Goal: Information Seeking & Learning: Learn about a topic

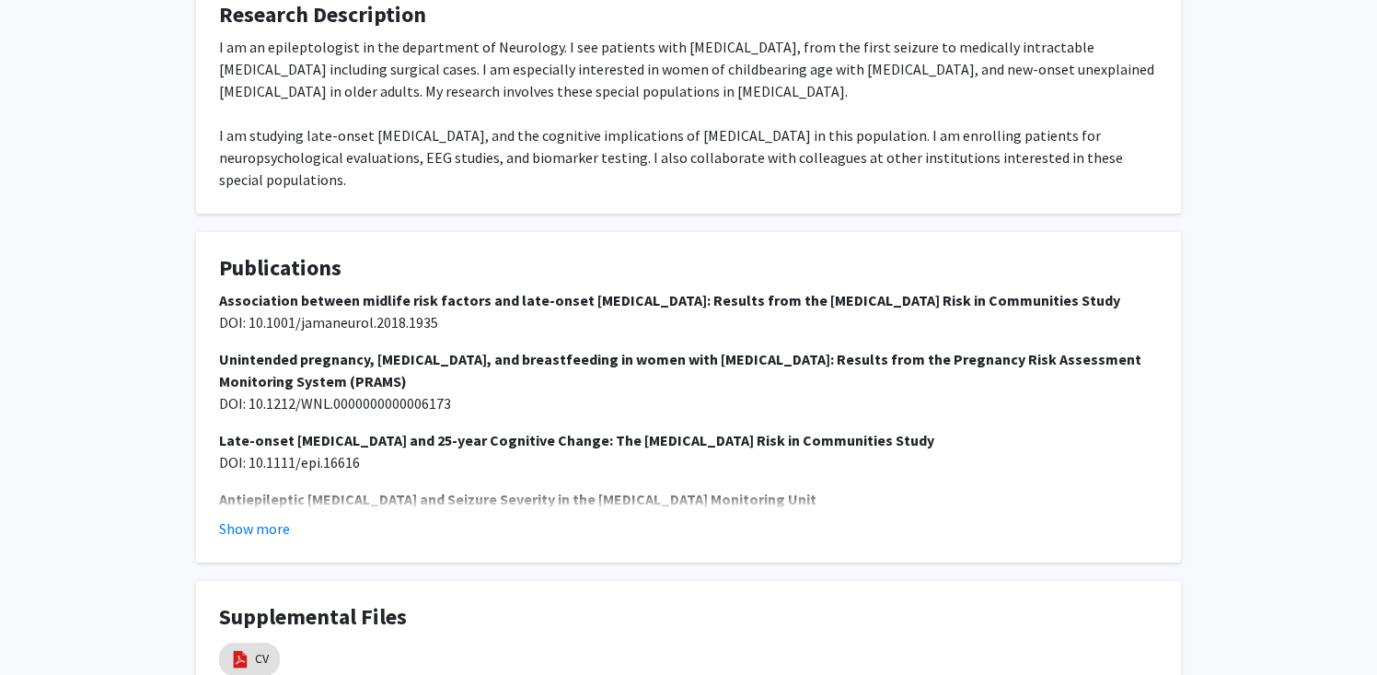
scroll to position [796, 0]
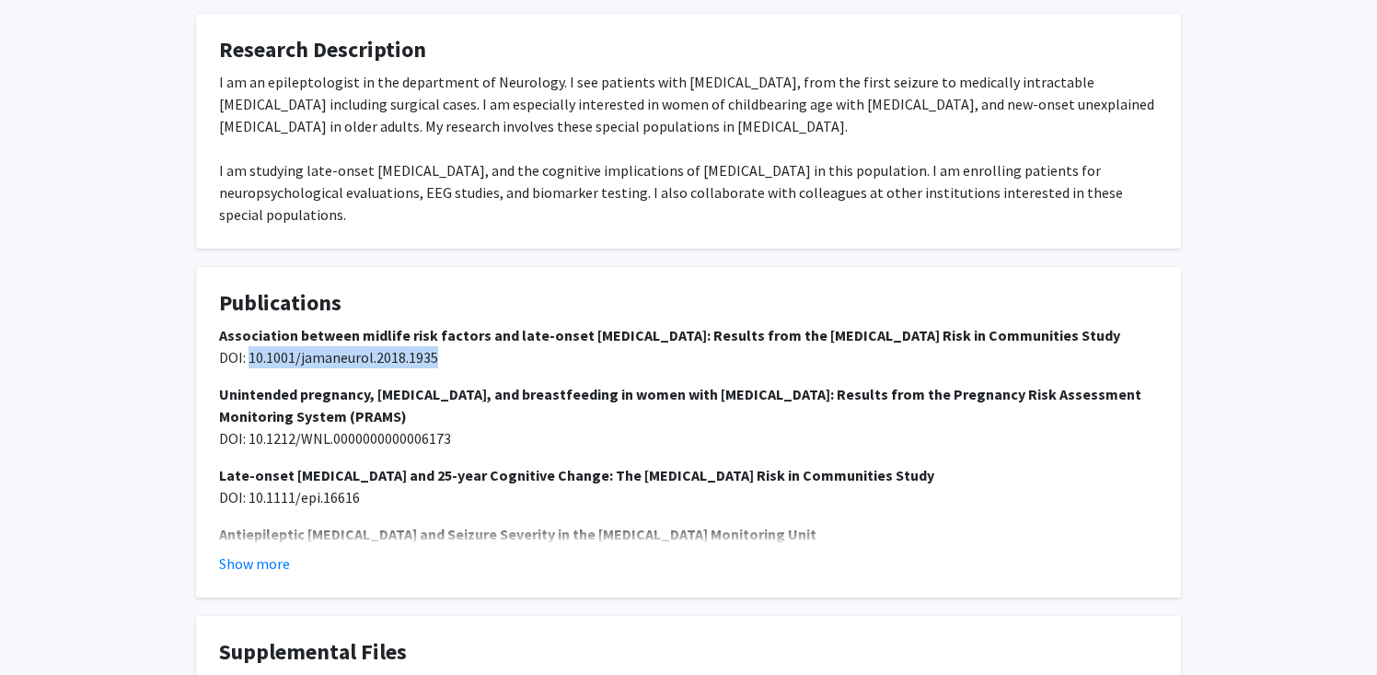
drag, startPoint x: 249, startPoint y: 314, endPoint x: 518, endPoint y: 320, distance: 269.8
click at [518, 324] on p "Association between midlife risk factors and late-onset epilepsy: Results from …" at bounding box center [688, 346] width 939 height 44
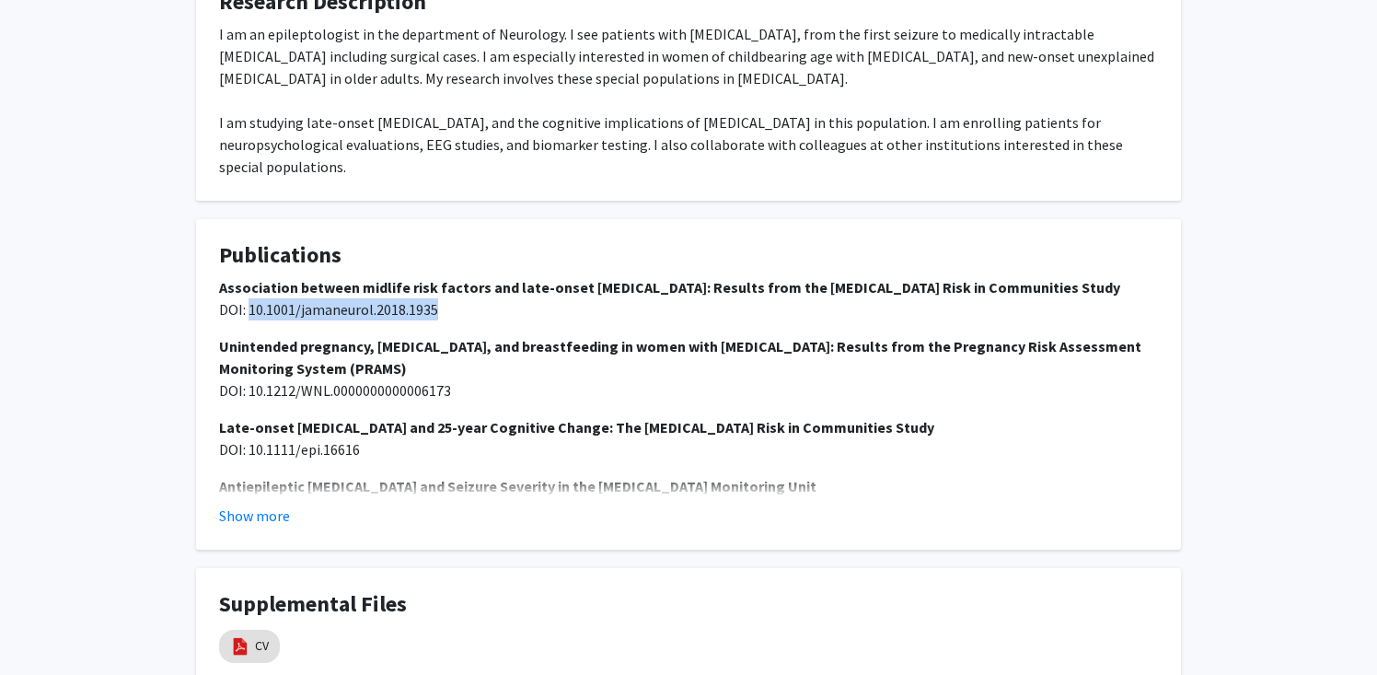
scroll to position [869, 0]
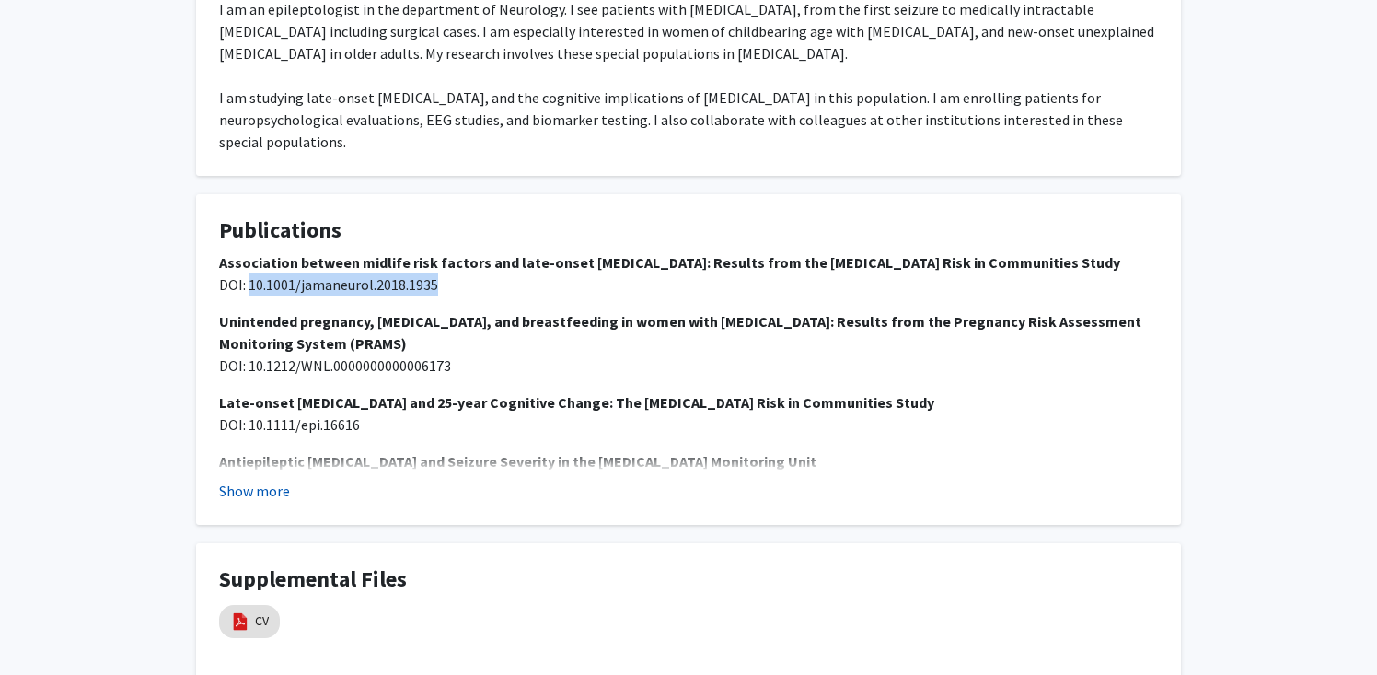
click at [278, 480] on button "Show more" at bounding box center [254, 491] width 71 height 22
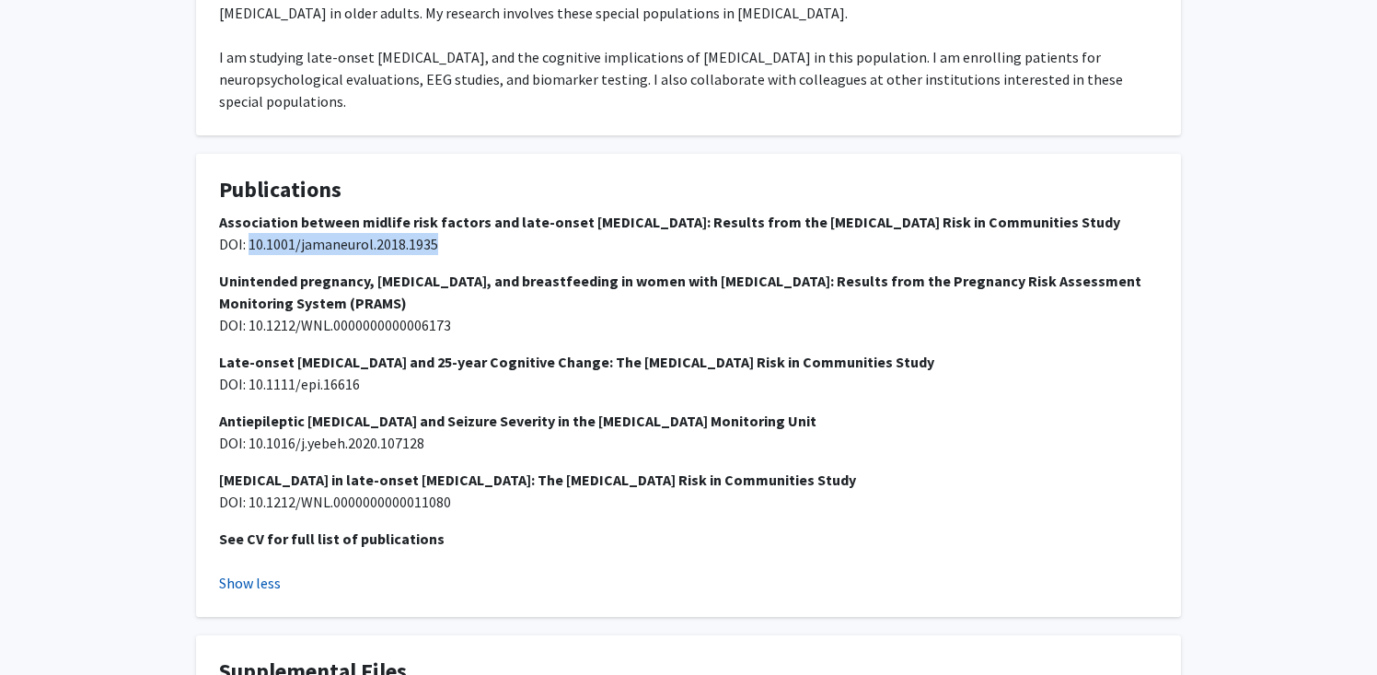
scroll to position [926, 0]
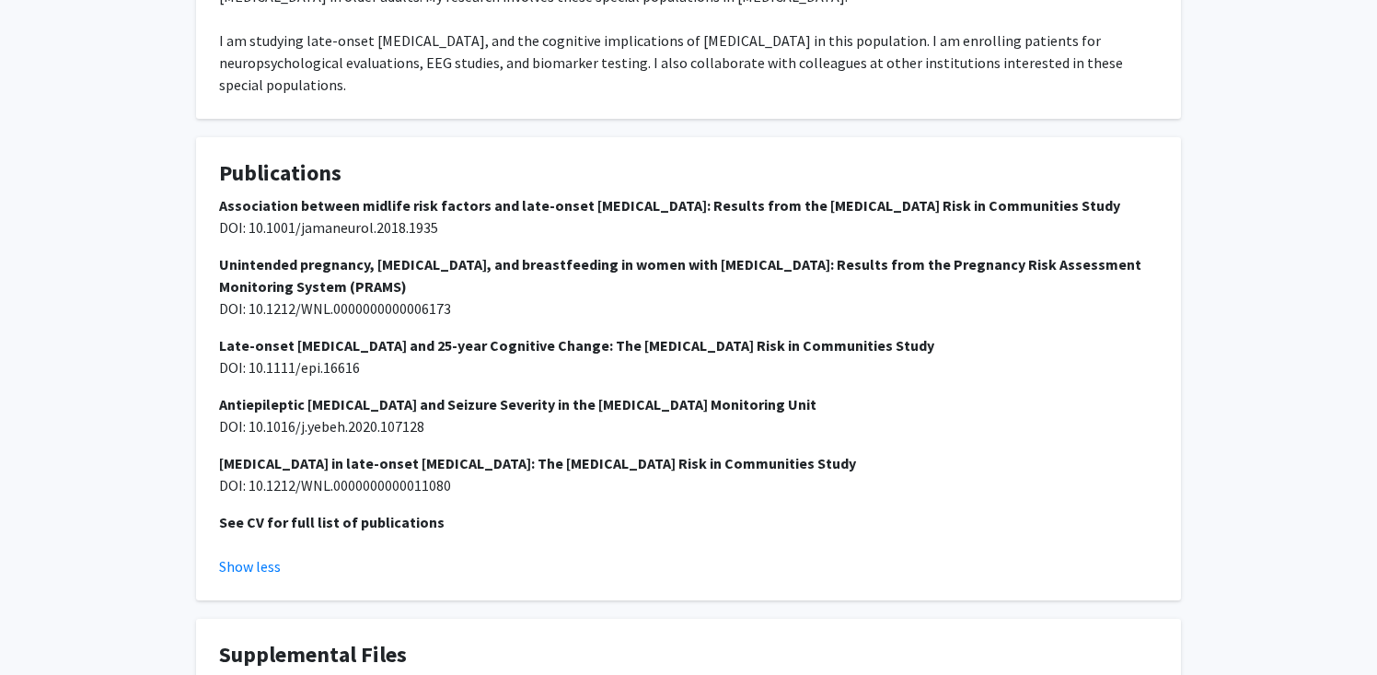
click at [372, 417] on span "DOI: 10.1016/j.yebeh.2020.107128" at bounding box center [321, 426] width 205 height 18
drag, startPoint x: 250, startPoint y: 384, endPoint x: 449, endPoint y: 388, distance: 198.9
click at [449, 393] on p "Antiepileptic Drug Withdrawal and Seizure Severity in the Epilepsy Monitoring U…" at bounding box center [688, 415] width 939 height 44
copy span "10.1016/j.yebeh.2020.107128"
drag, startPoint x: 249, startPoint y: 181, endPoint x: 469, endPoint y: 182, distance: 220.9
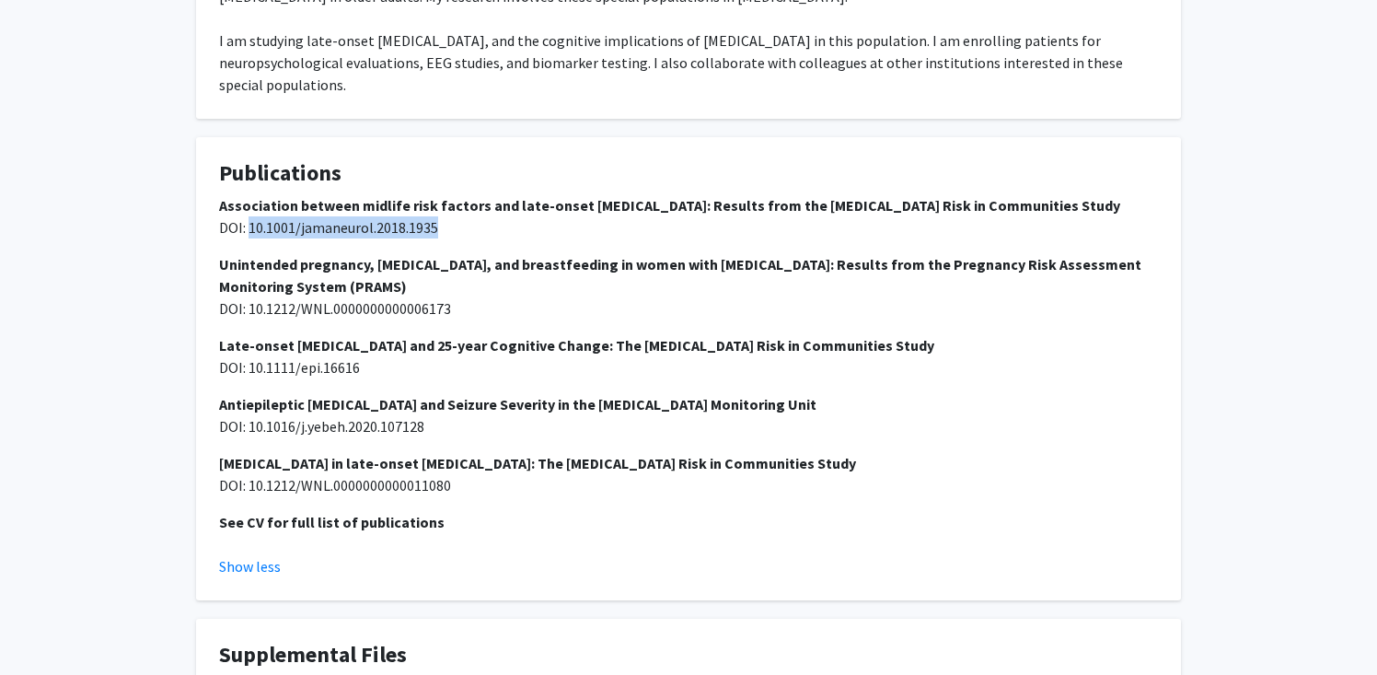
click at [470, 194] on p "Association between midlife risk factors and late-onset epilepsy: Results from …" at bounding box center [688, 216] width 939 height 44
copy span "10.1001/jamaneurol.2018.1935"
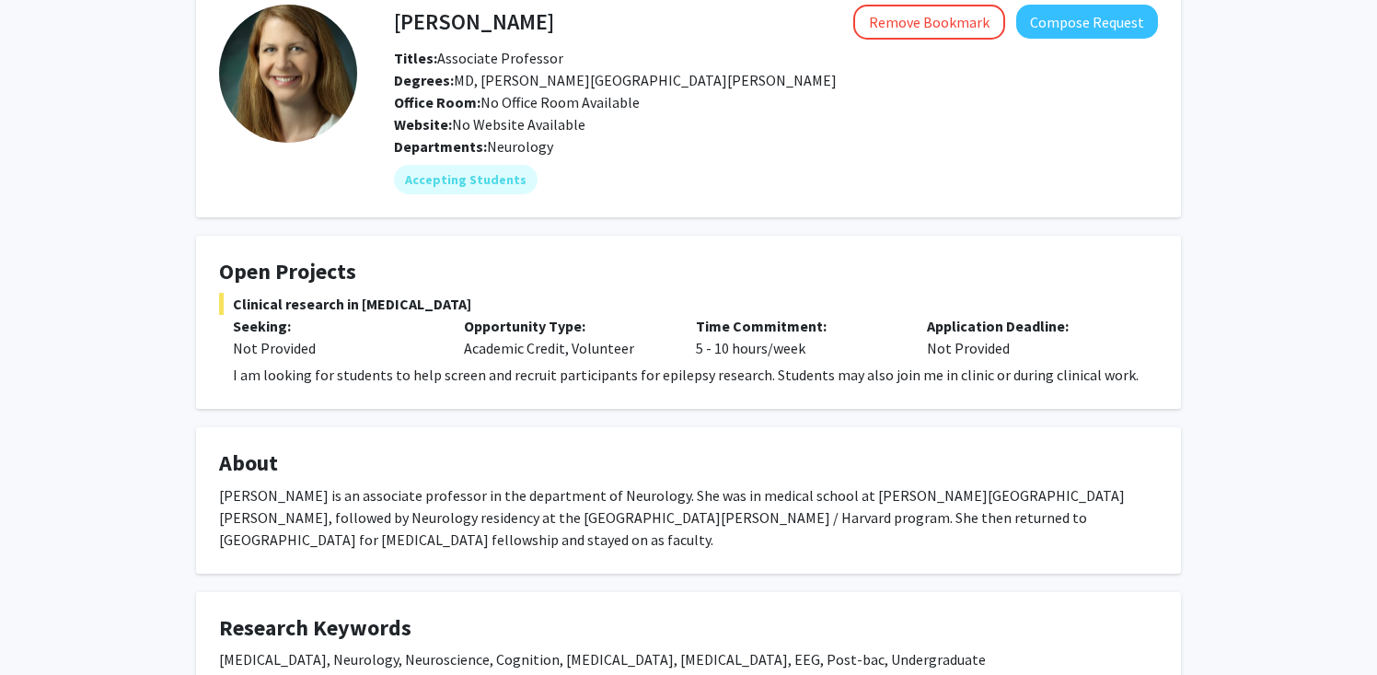
scroll to position [0, 0]
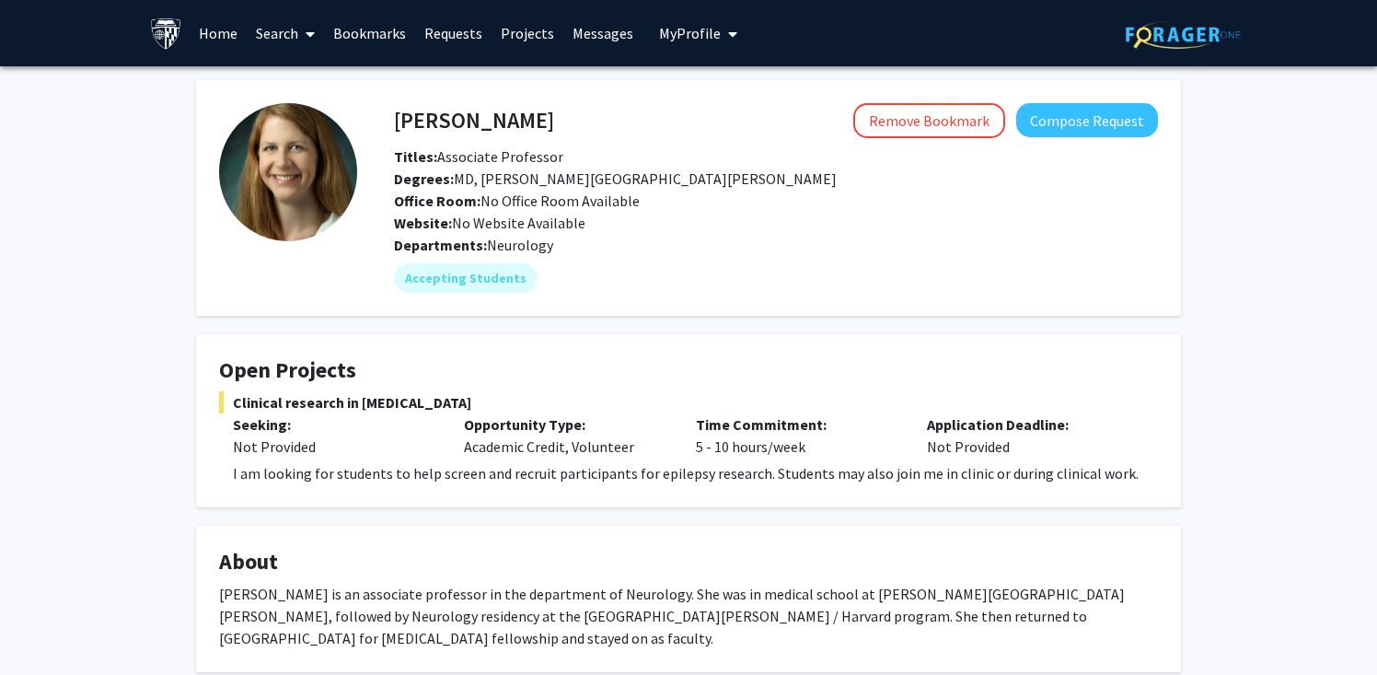
click at [287, 30] on link "Search" at bounding box center [285, 33] width 77 height 64
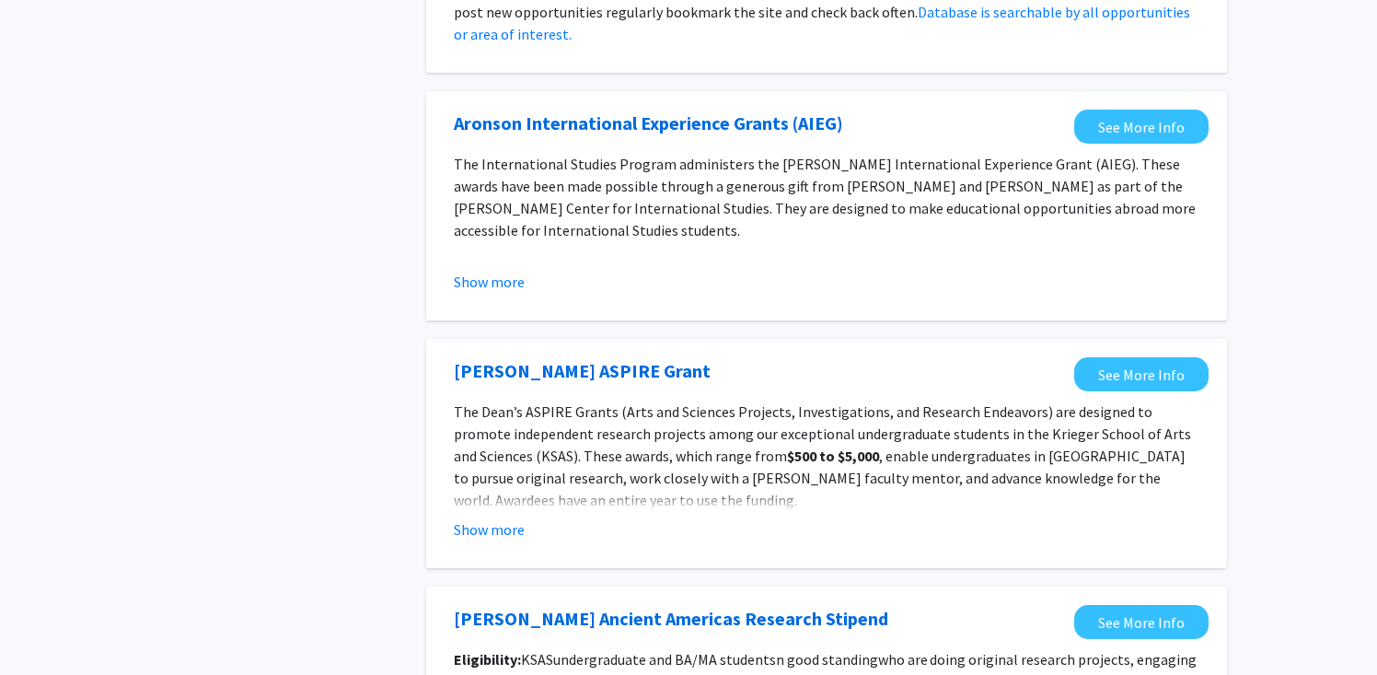
scroll to position [1499, 0]
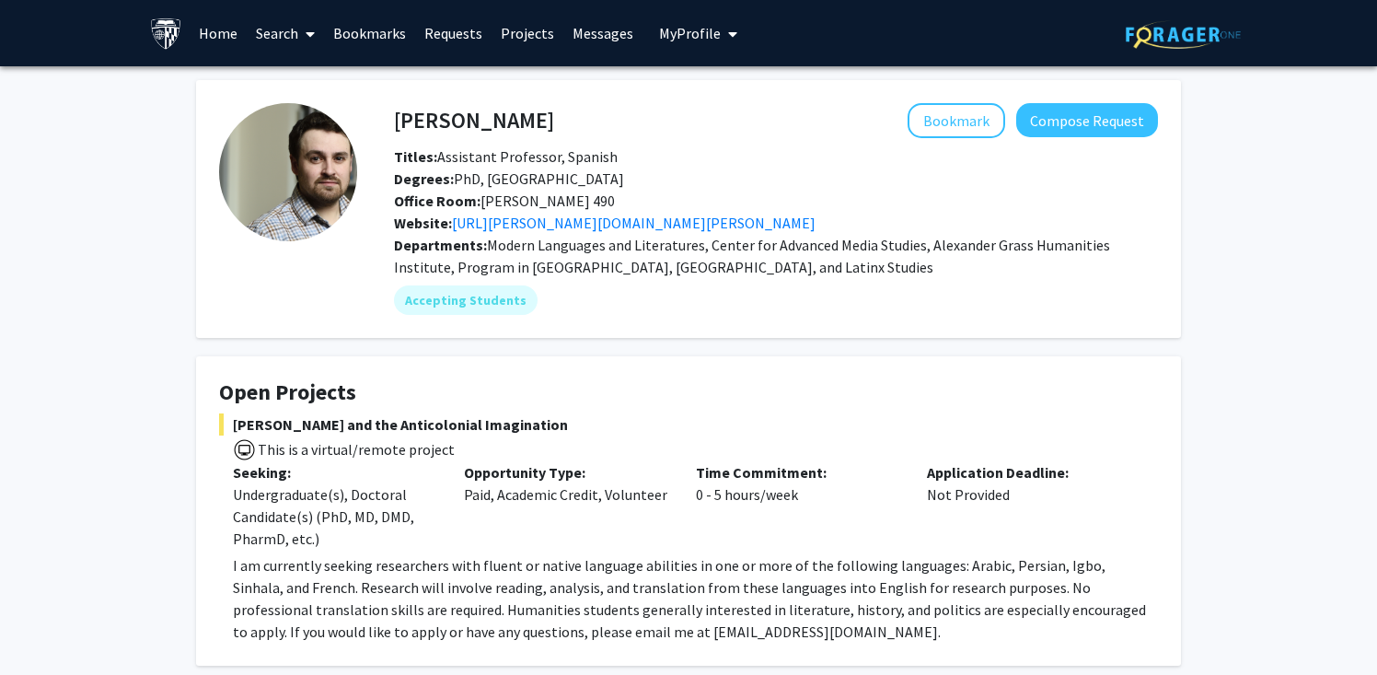
click at [257, 37] on link "Search" at bounding box center [285, 33] width 77 height 64
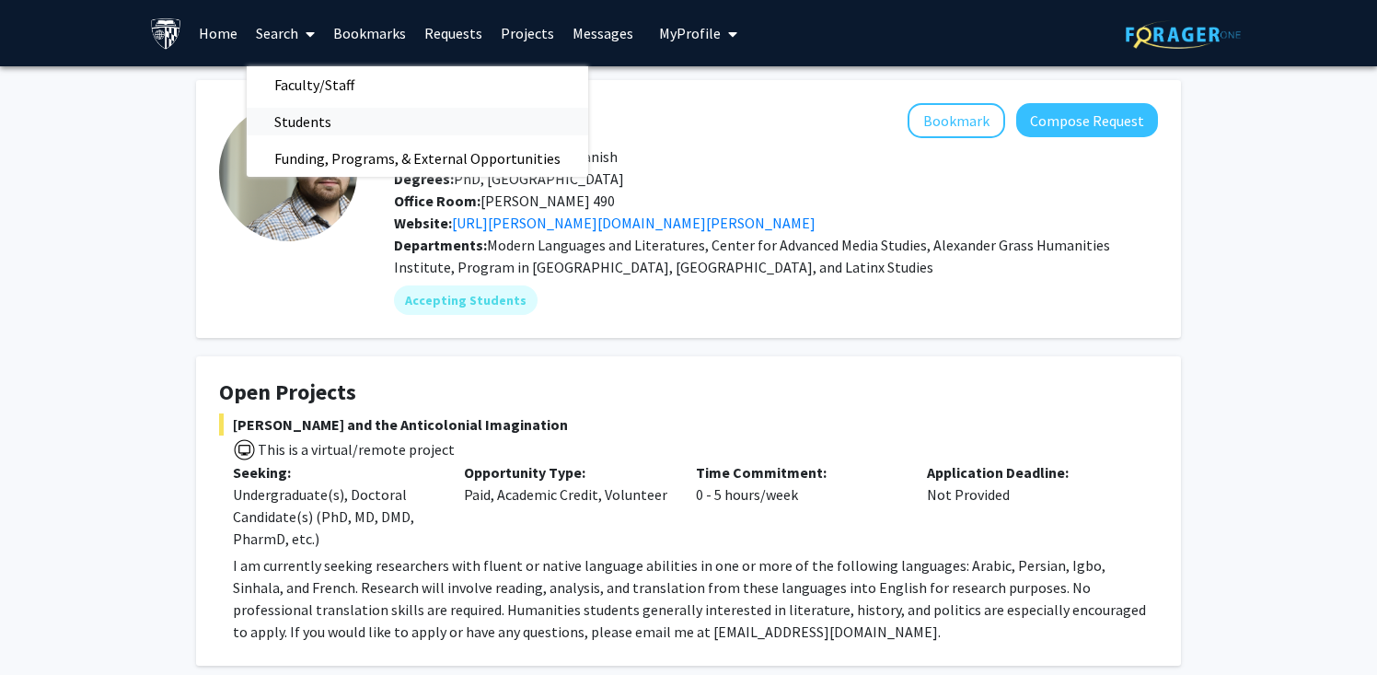
click at [304, 118] on span "Students" at bounding box center [303, 121] width 112 height 37
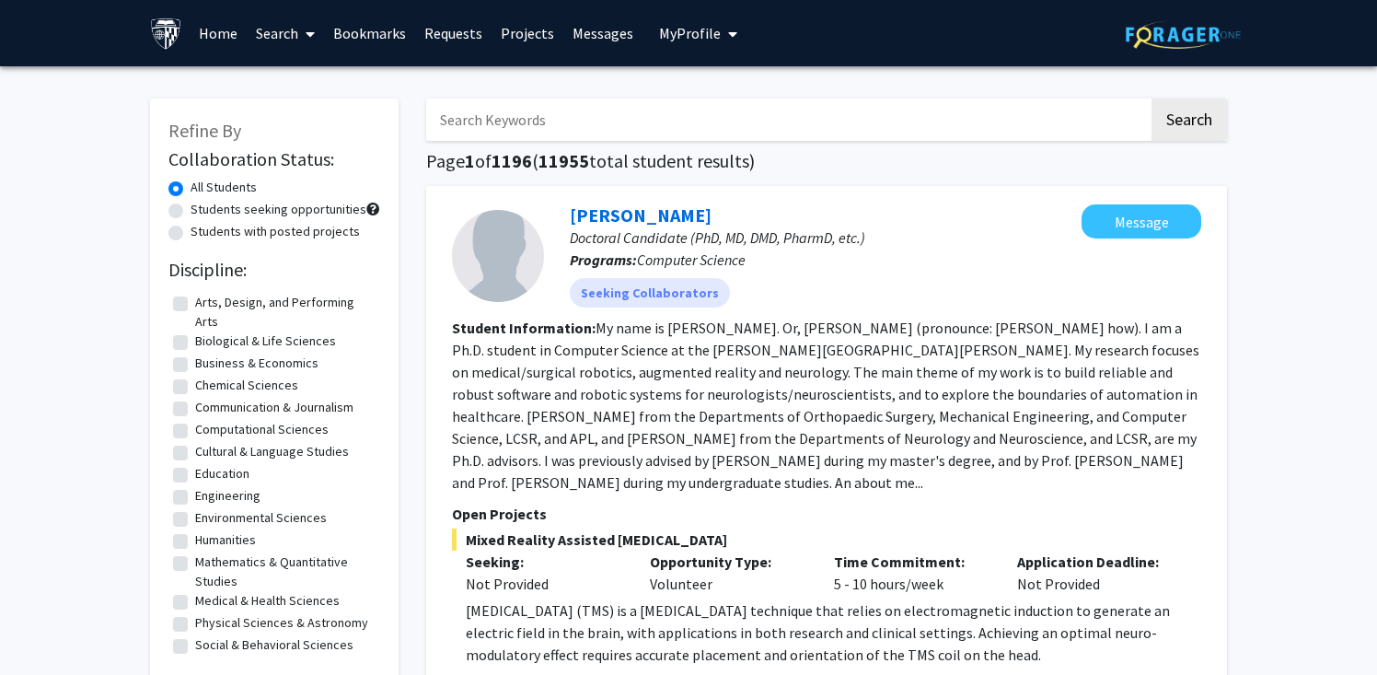
click at [292, 37] on link "Search" at bounding box center [285, 33] width 77 height 64
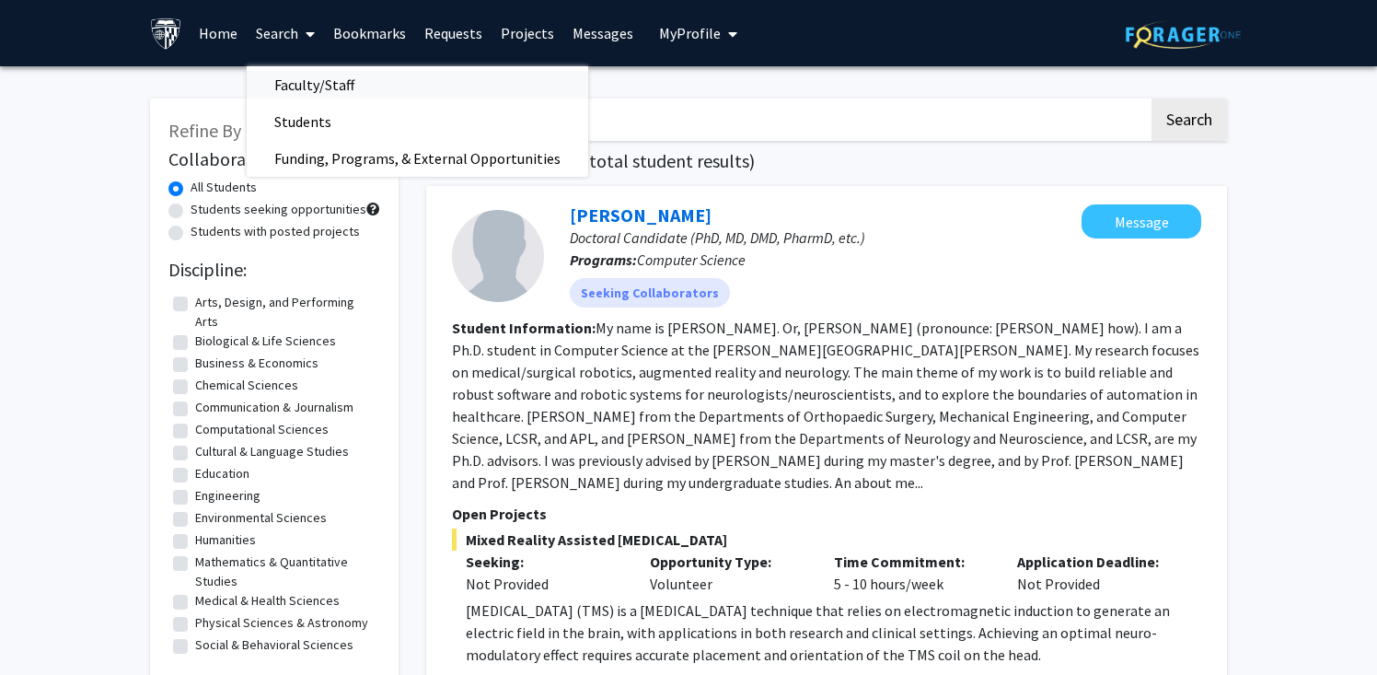
click at [312, 74] on span "Faculty/Staff" at bounding box center [314, 84] width 135 height 37
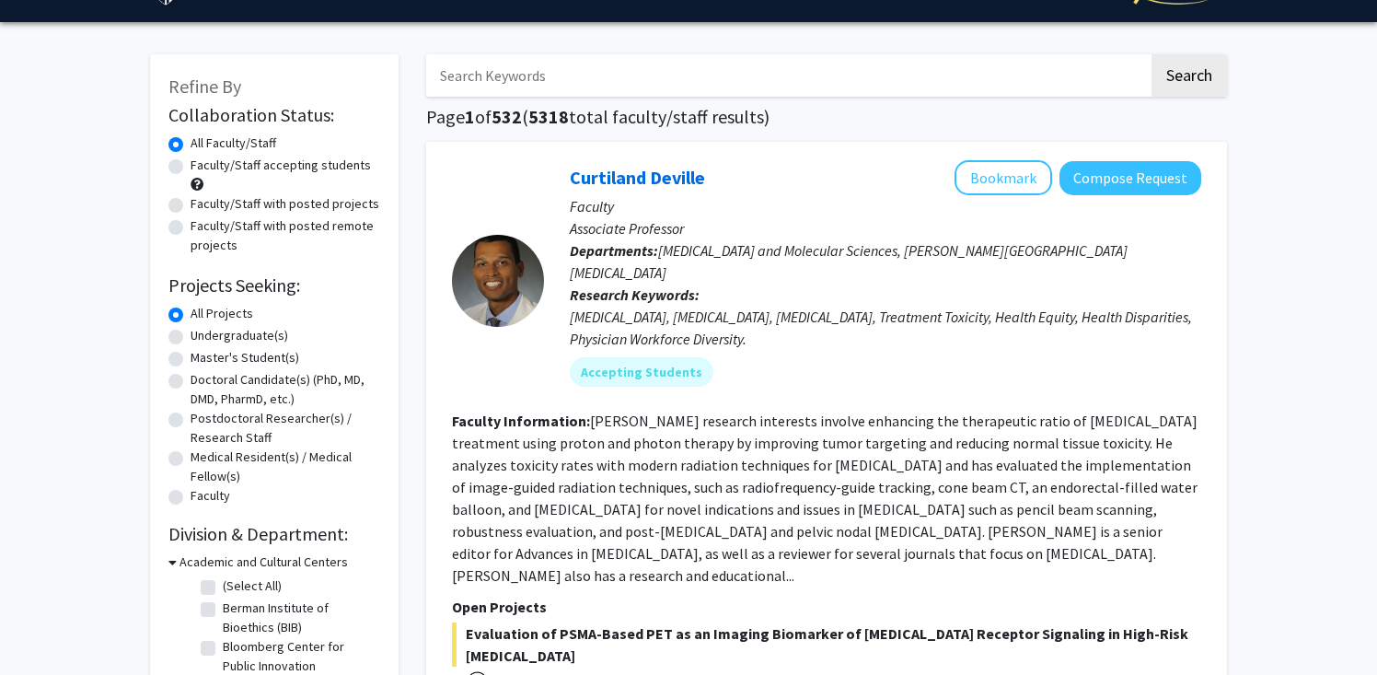
scroll to position [41, 0]
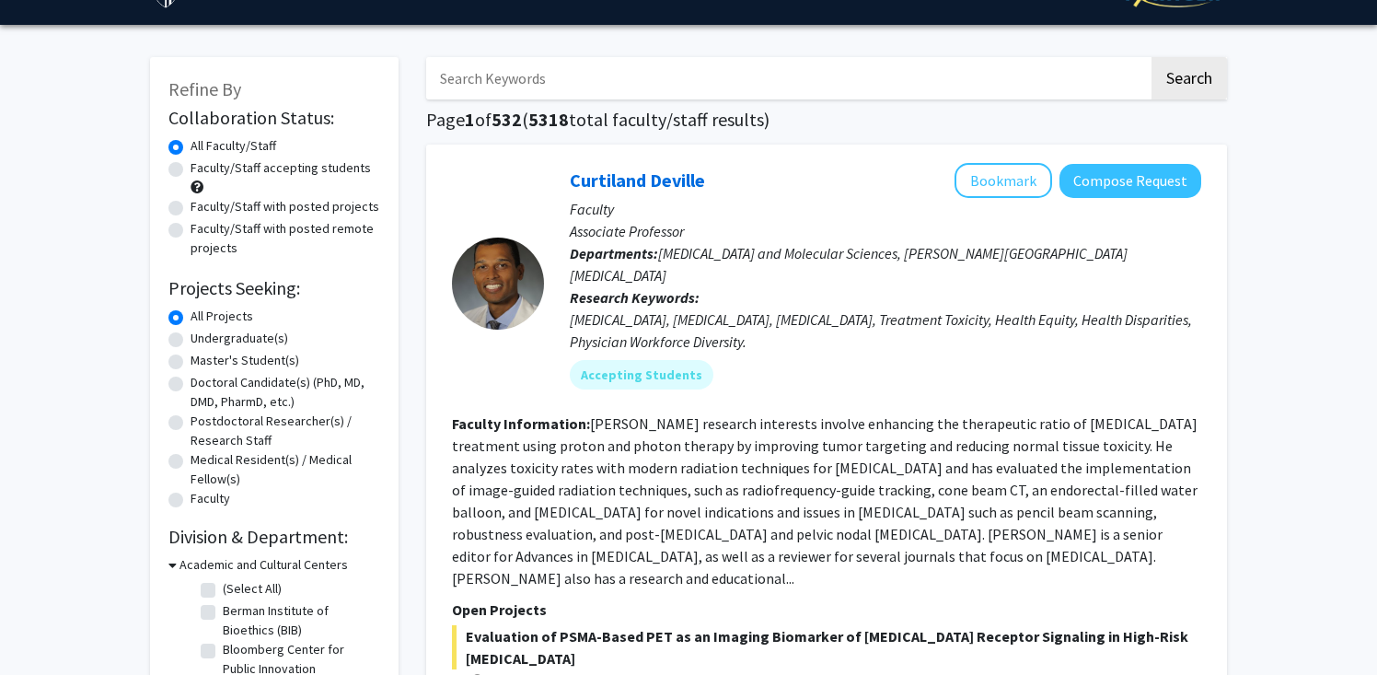
click at [230, 340] on label "Undergraduate(s)" at bounding box center [240, 338] width 98 height 19
click at [203, 340] on input "Undergraduate(s)" at bounding box center [197, 335] width 12 height 12
radio input "true"
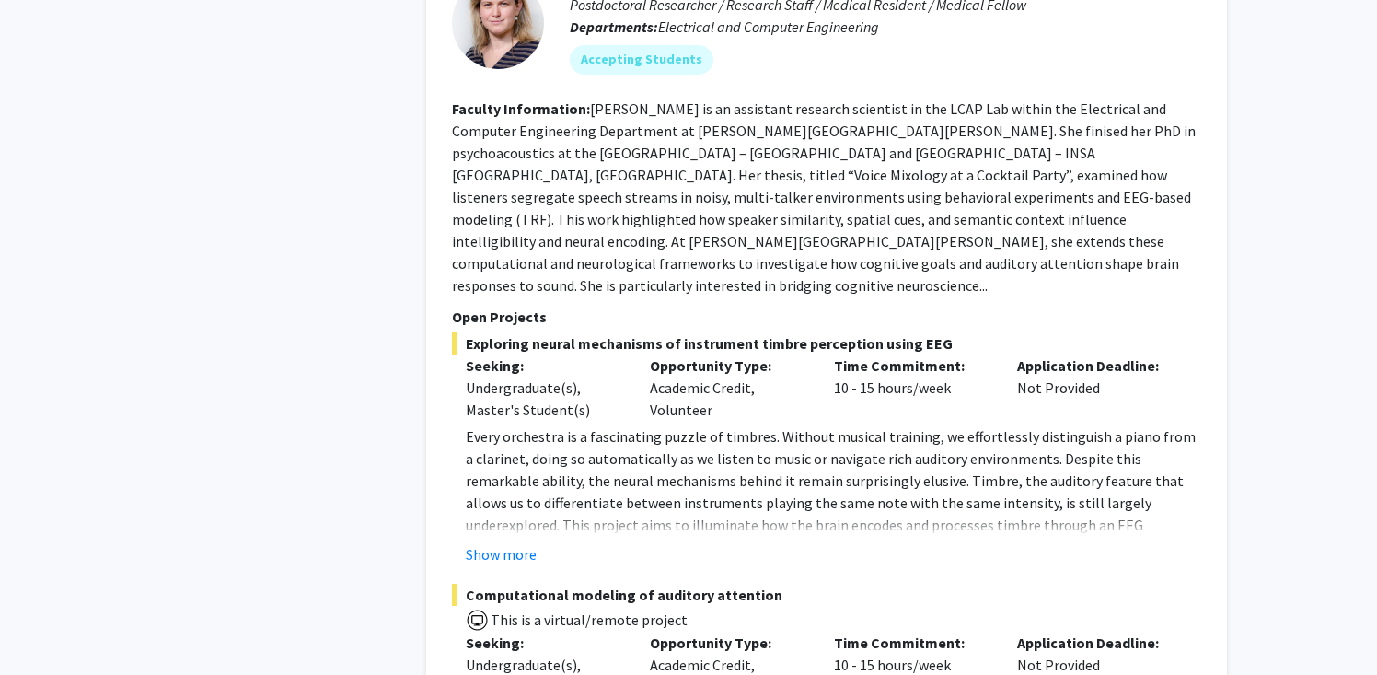
scroll to position [4345, 0]
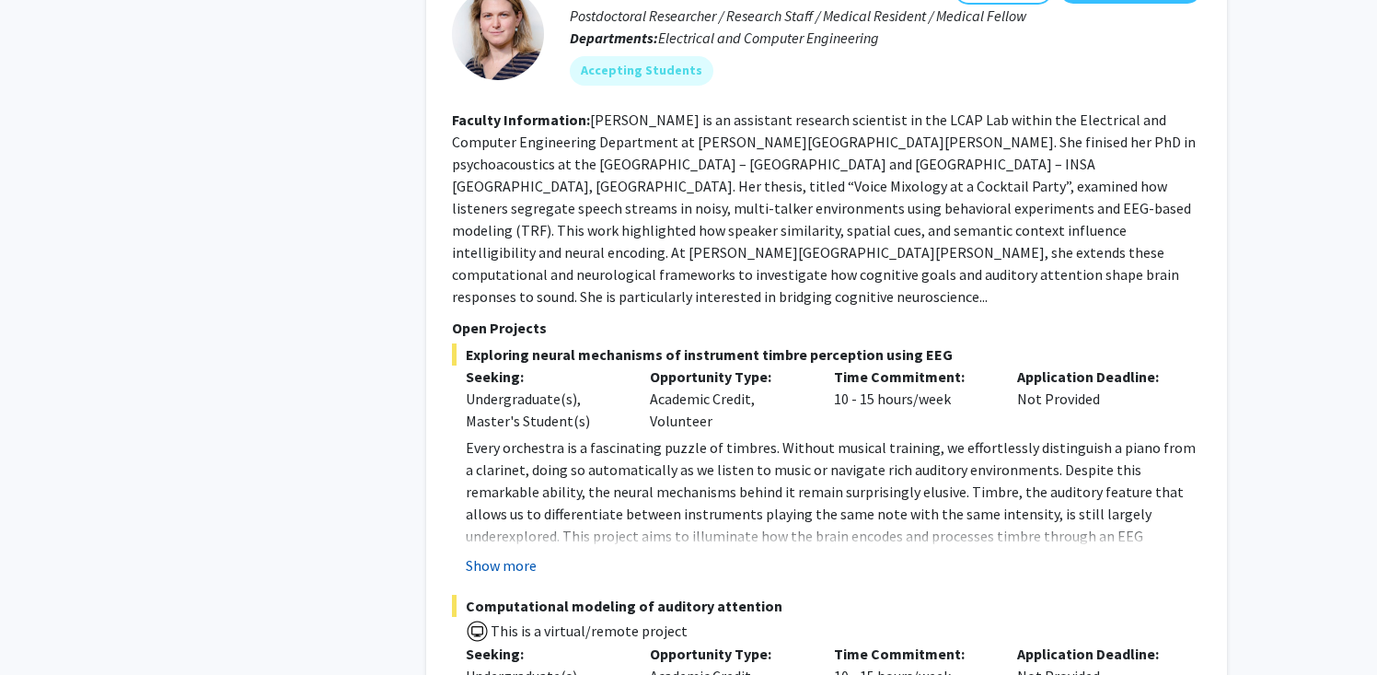
click at [481, 554] on button "Show more" at bounding box center [501, 565] width 71 height 22
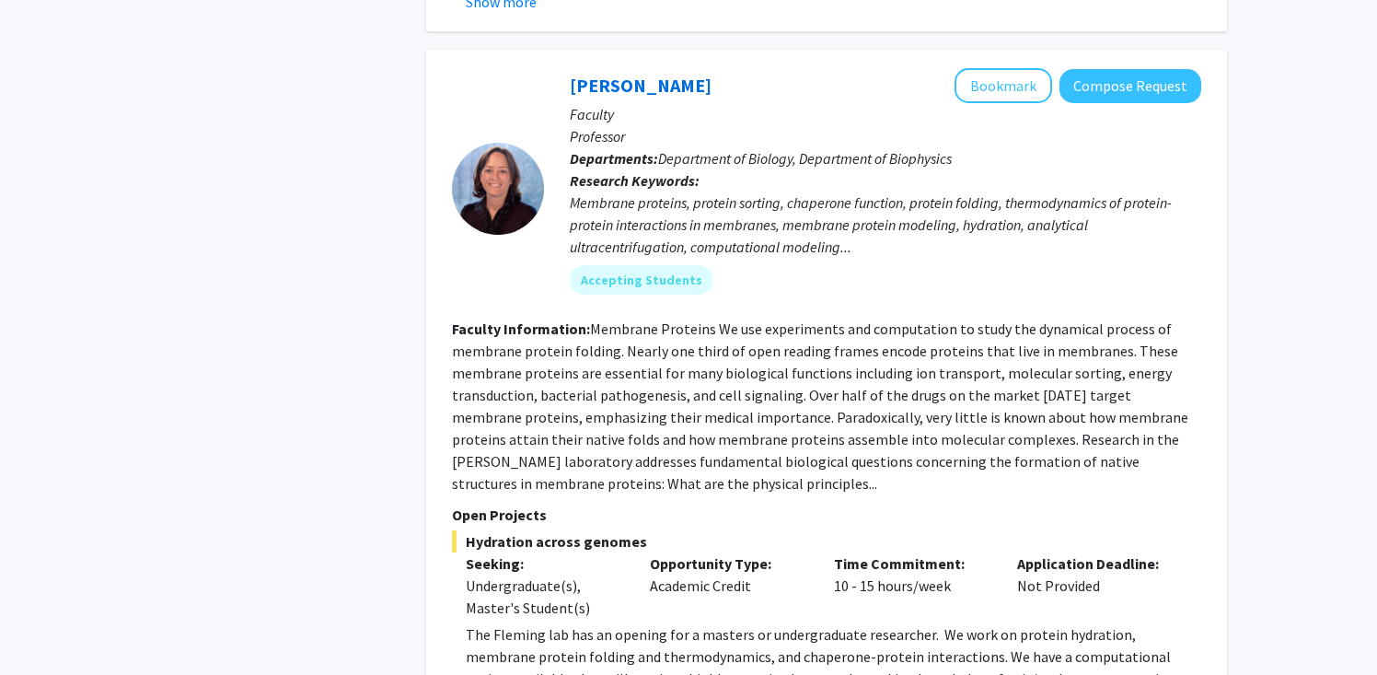
scroll to position [5457, 0]
